Goal: Task Accomplishment & Management: Manage account settings

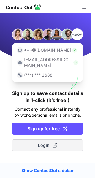
click at [43, 143] on span "Login" at bounding box center [47, 146] width 19 height 6
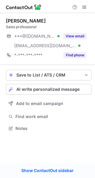
scroll to position [124, 95]
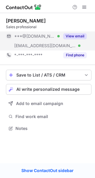
click at [58, 38] on div "***@outlook.com Verified" at bounding box center [36, 36] width 45 height 5
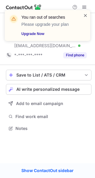
click at [86, 14] on span at bounding box center [85, 15] width 5 height 6
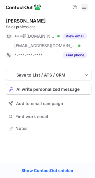
click at [88, 9] on button at bounding box center [84, 7] width 7 height 7
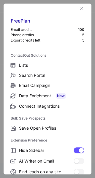
scroll to position [91, 0]
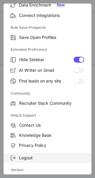
click at [22, 158] on span "Logout" at bounding box center [51, 157] width 65 height 5
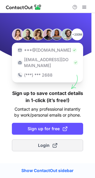
click at [37, 145] on button "Login" at bounding box center [47, 146] width 71 height 12
